Goal: Task Accomplishment & Management: Complete application form

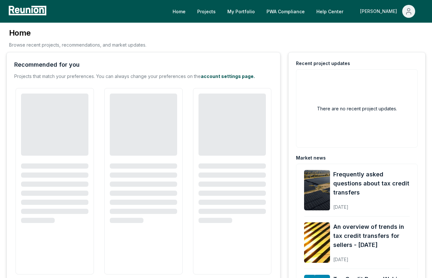
click at [402, 15] on button "[PERSON_NAME]" at bounding box center [387, 11] width 65 height 13
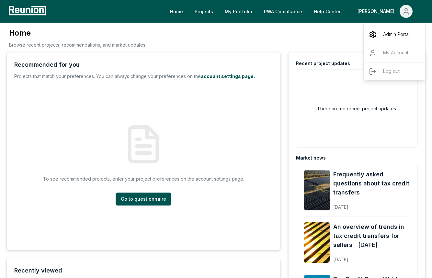
click at [394, 31] on p "Admin Portal" at bounding box center [396, 35] width 27 height 8
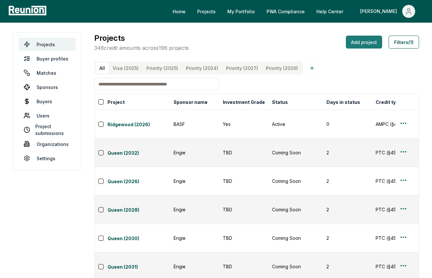
click at [372, 47] on button "Add project" at bounding box center [364, 42] width 36 height 13
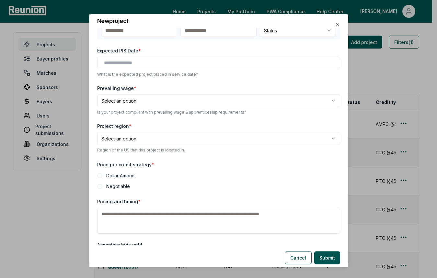
scroll to position [174, 0]
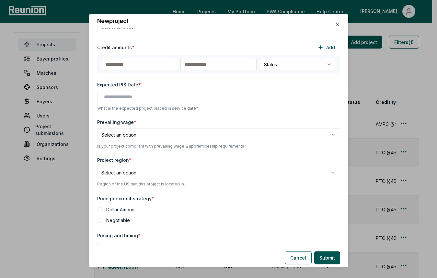
click at [152, 140] on body "Please visit us on your desktop We're working on making our marketplace mobile-…" at bounding box center [216, 210] width 432 height 421
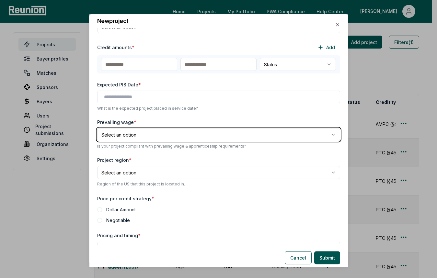
click at [292, 254] on body "Please visit us on your desktop We're working on making our marketplace mobile-…" at bounding box center [216, 210] width 432 height 421
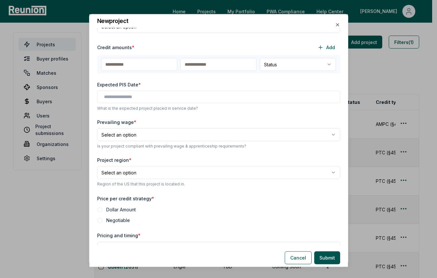
click at [230, 132] on body "Please visit us on your desktop We're working on making our marketplace mobile-…" at bounding box center [216, 210] width 432 height 421
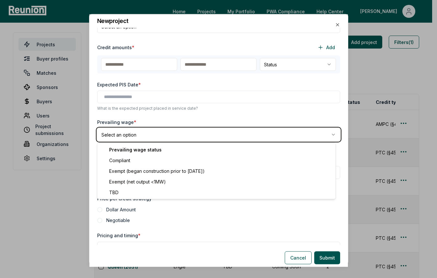
click at [224, 118] on body "Please visit us on your desktop We're working on making our marketplace mobile-…" at bounding box center [216, 210] width 432 height 421
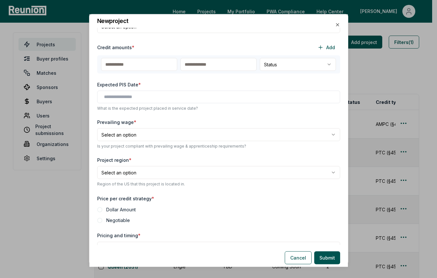
click at [199, 139] on body "Please visit us on your desktop We're working on making our marketplace mobile-…" at bounding box center [216, 210] width 432 height 421
